Goal: Information Seeking & Learning: Learn about a topic

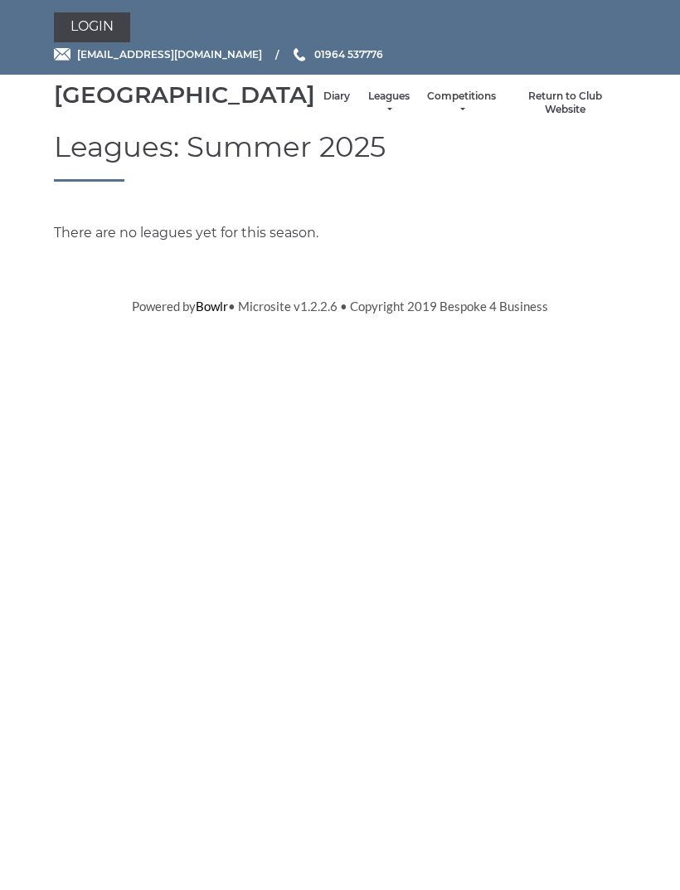
click at [367, 117] on link "Leagues" at bounding box center [389, 103] width 44 height 27
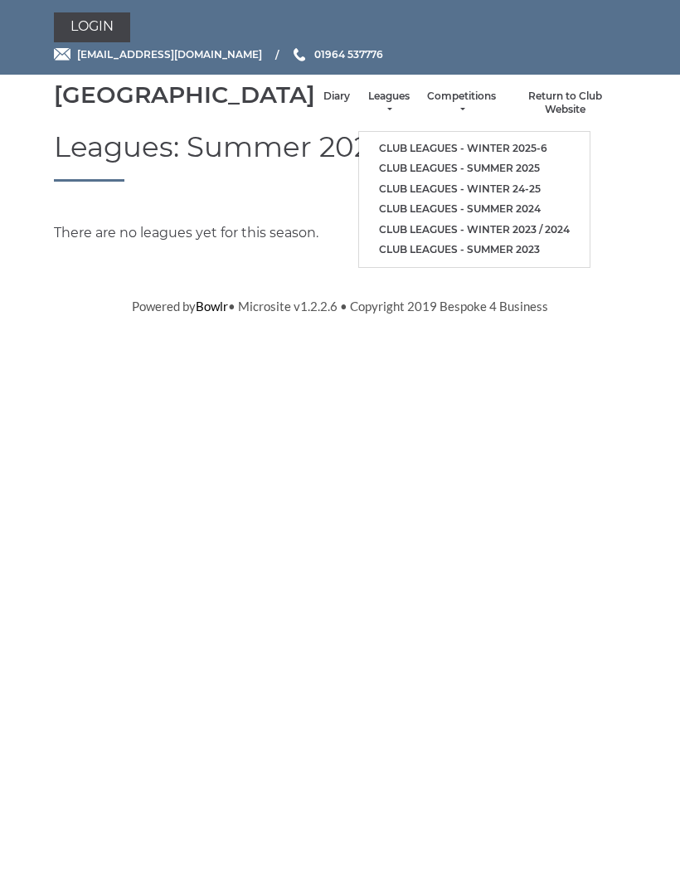
click at [417, 146] on link "Club leagues - Winter 2025-6" at bounding box center [474, 149] width 231 height 21
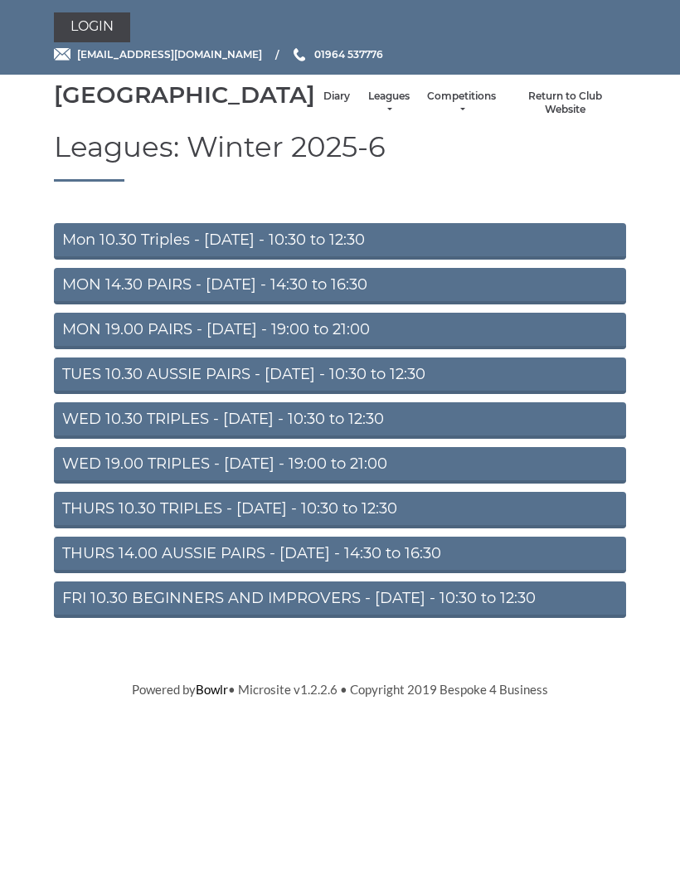
click at [345, 260] on link "Mon 10.30 Triples - [DATE] - 10:30 to 12:30" at bounding box center [340, 241] width 572 height 37
